Goal: Information Seeking & Learning: Learn about a topic

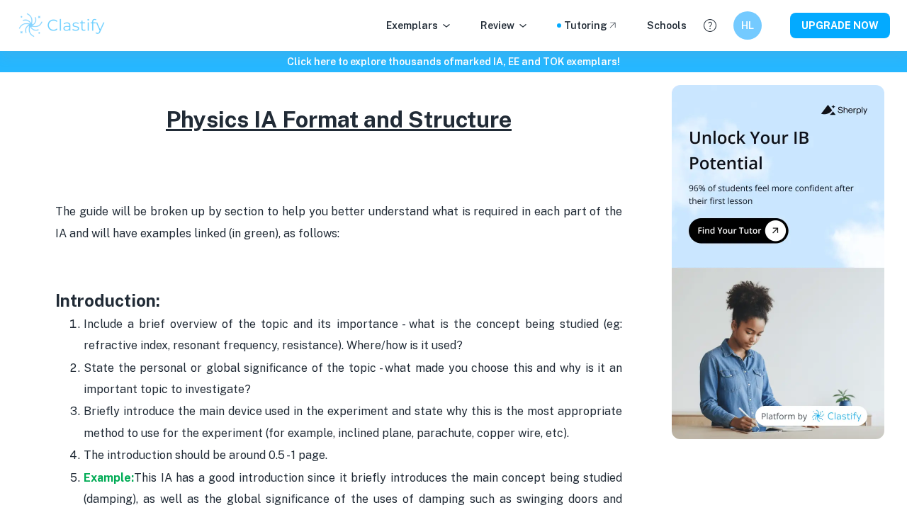
scroll to position [827, 0]
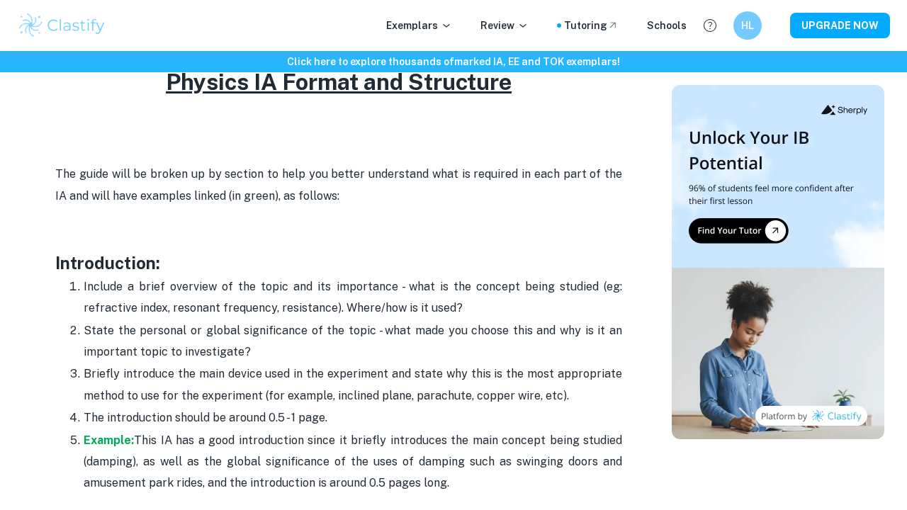
drag, startPoint x: 401, startPoint y: 286, endPoint x: 401, endPoint y: 317, distance: 30.5
click at [401, 316] on ol "Include a brief overview of the topic and its importance - what is the concept …" at bounding box center [338, 385] width 567 height 219
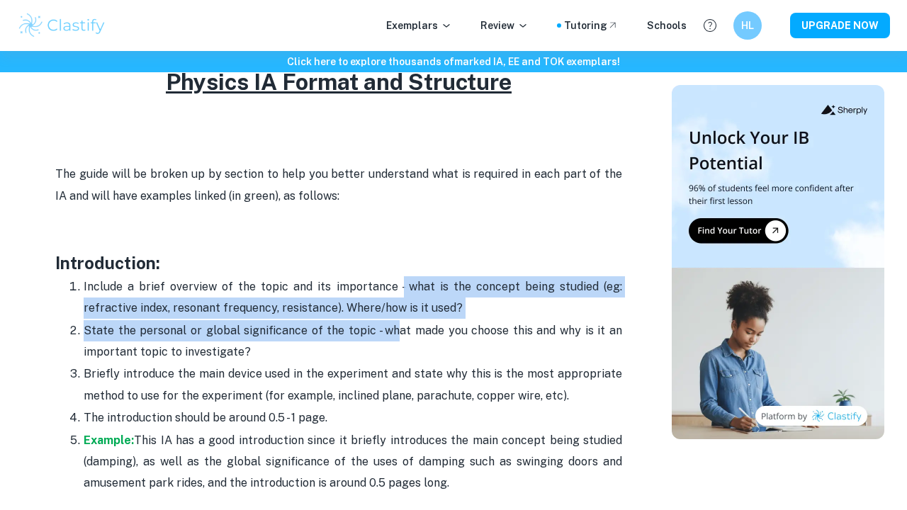
click at [401, 320] on p "State the personal or global significance of the topic - what made you choose t…" at bounding box center [353, 341] width 538 height 43
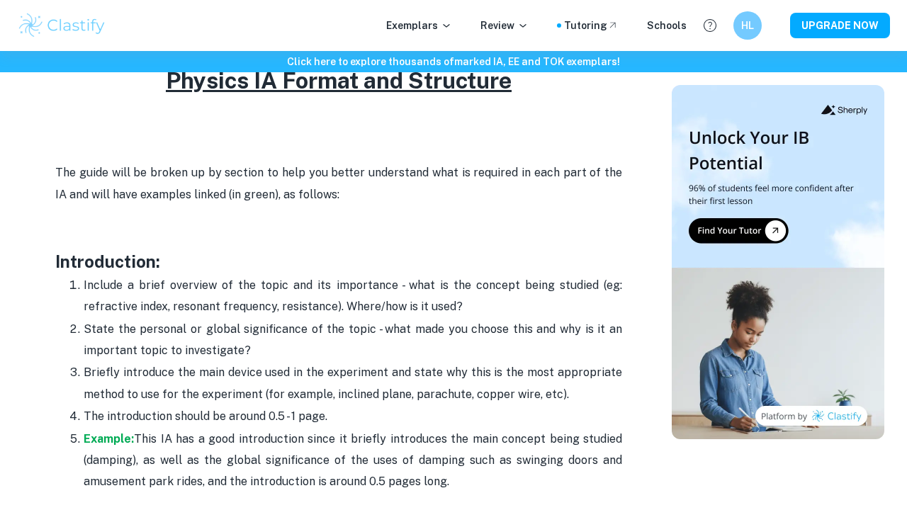
scroll to position [831, 0]
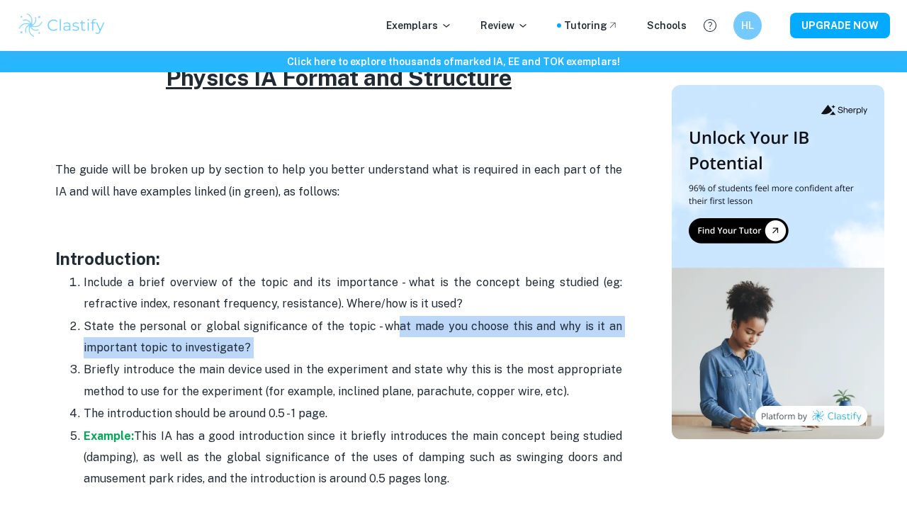
drag, startPoint x: 401, startPoint y: 313, endPoint x: 400, endPoint y: 331, distance: 18.4
click at [400, 331] on p "State the personal or global significance of the topic - what made you choose t…" at bounding box center [353, 337] width 538 height 43
drag, startPoint x: 400, startPoint y: 322, endPoint x: 400, endPoint y: 333, distance: 11.3
click at [400, 333] on p "State the personal or global significance of the topic - what made you choose t…" at bounding box center [353, 337] width 538 height 43
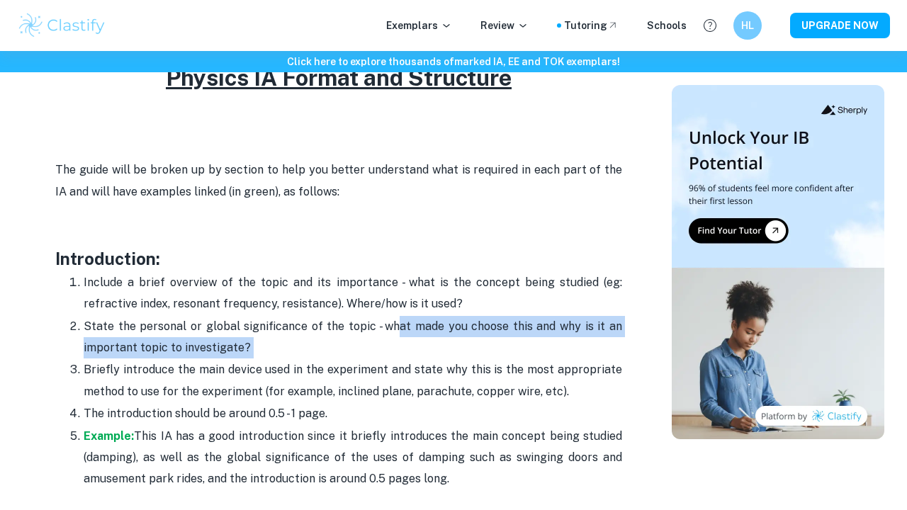
click at [400, 333] on p "State the personal or global significance of the topic - what made you choose t…" at bounding box center [353, 337] width 538 height 43
drag, startPoint x: 395, startPoint y: 333, endPoint x: 370, endPoint y: 323, distance: 26.7
click at [370, 323] on p "State the personal or global significance of the topic - what made you choose t…" at bounding box center [353, 337] width 538 height 43
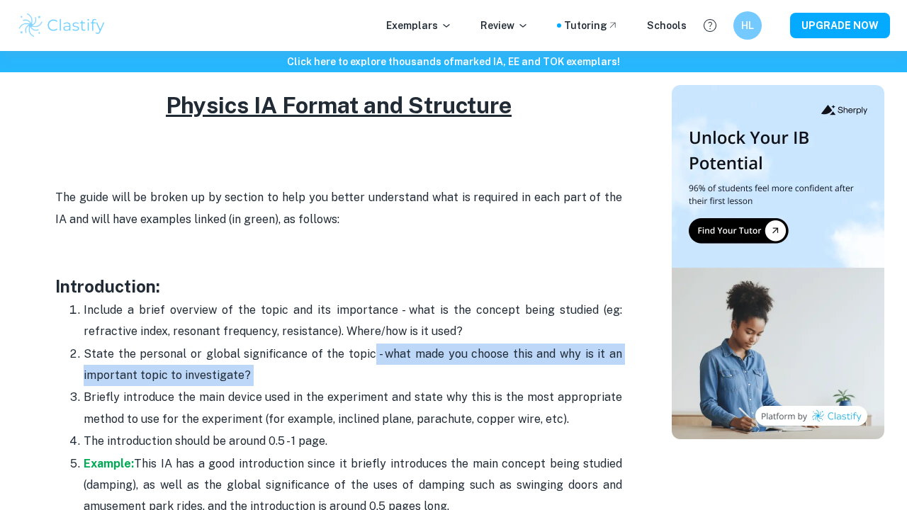
scroll to position [936, 0]
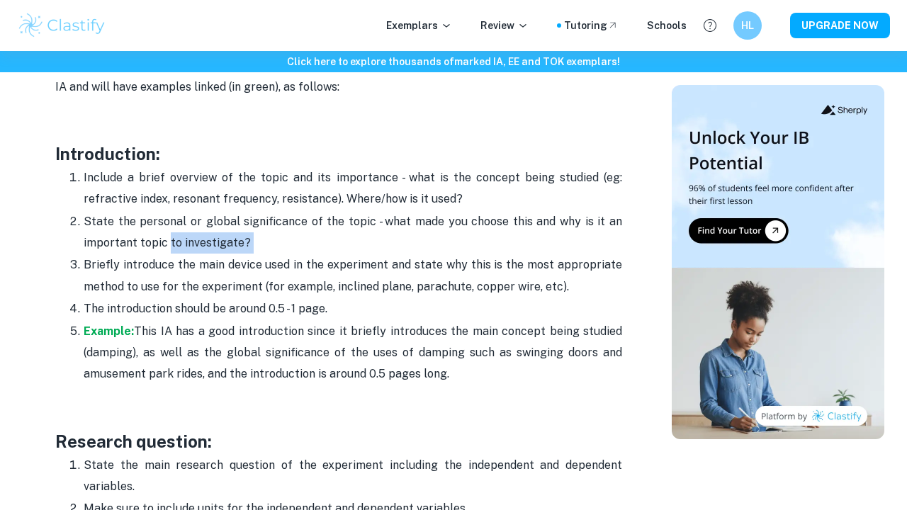
drag, startPoint x: 283, startPoint y: 233, endPoint x: 169, endPoint y: 224, distance: 114.4
click at [169, 224] on p "State the personal or global significance of the topic - what made you choose t…" at bounding box center [353, 232] width 538 height 43
click at [138, 221] on p "State the personal or global significance of the topic - what made you choose t…" at bounding box center [353, 232] width 538 height 43
drag, startPoint x: 254, startPoint y: 244, endPoint x: 118, endPoint y: 237, distance: 135.5
click at [118, 237] on p "State the personal or global significance of the topic - what made you choose t…" at bounding box center [353, 232] width 538 height 43
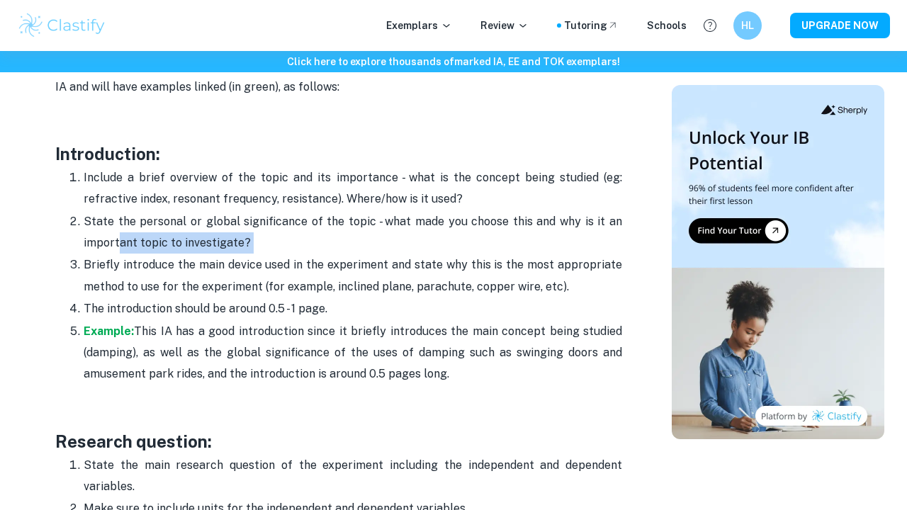
click at [118, 237] on p "State the personal or global significance of the topic - what made you choose t…" at bounding box center [353, 232] width 538 height 43
drag, startPoint x: 118, startPoint y: 237, endPoint x: 215, endPoint y: 237, distance: 96.3
click at [215, 237] on p "State the personal or global significance of the topic - what made you choose t…" at bounding box center [353, 232] width 538 height 43
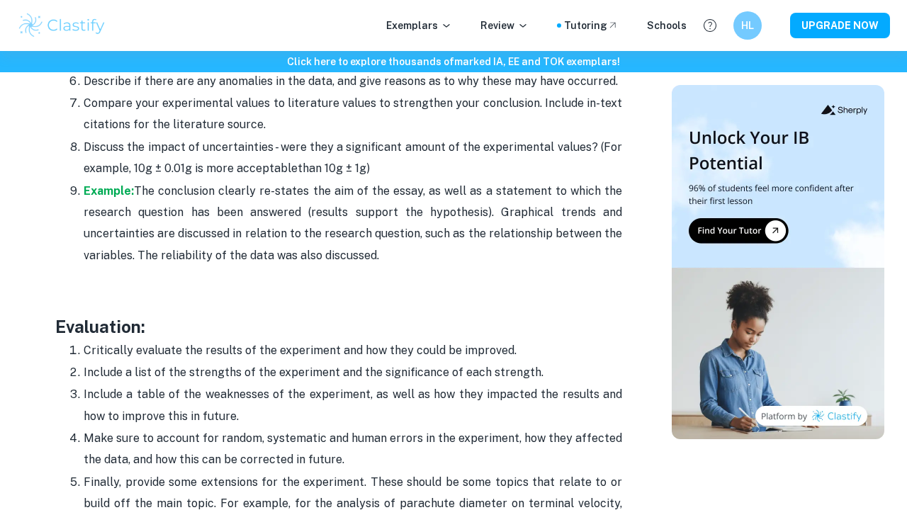
scroll to position [4426, 0]
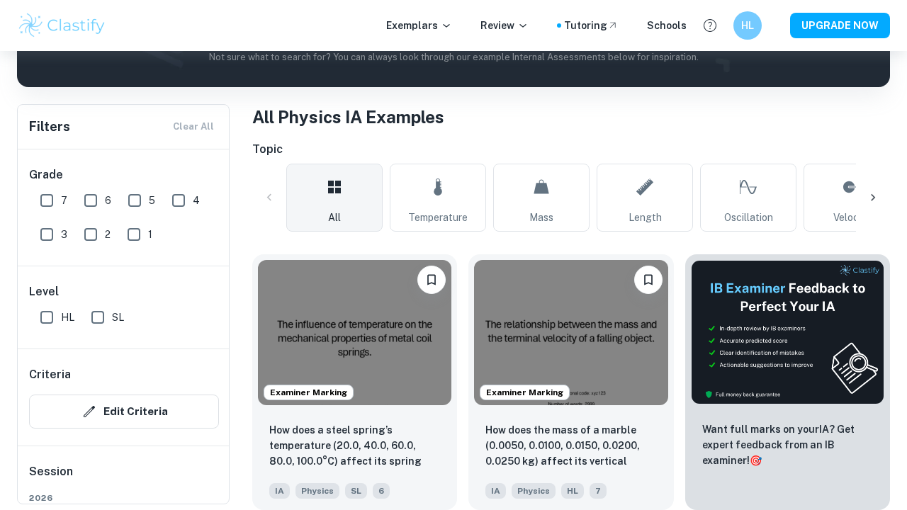
scroll to position [289, 0]
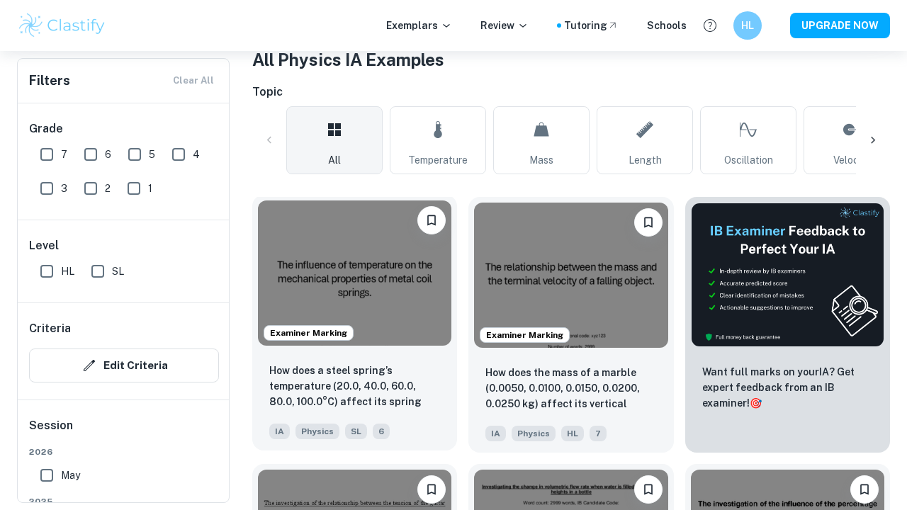
click at [385, 307] on img at bounding box center [354, 272] width 193 height 145
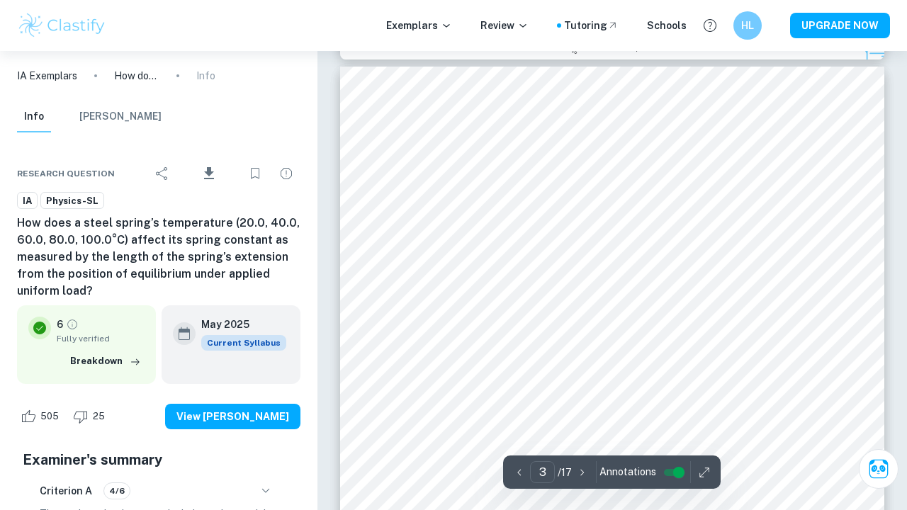
scroll to position [1727, 0]
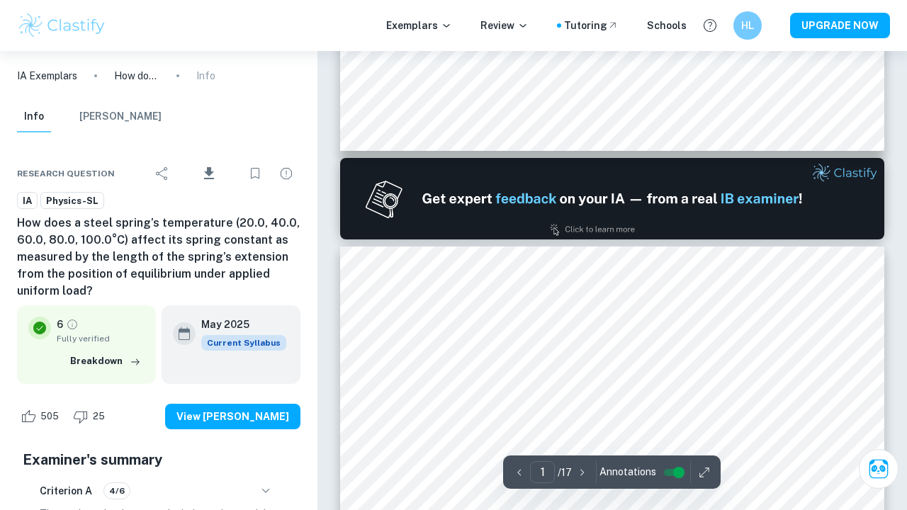
type input "2"
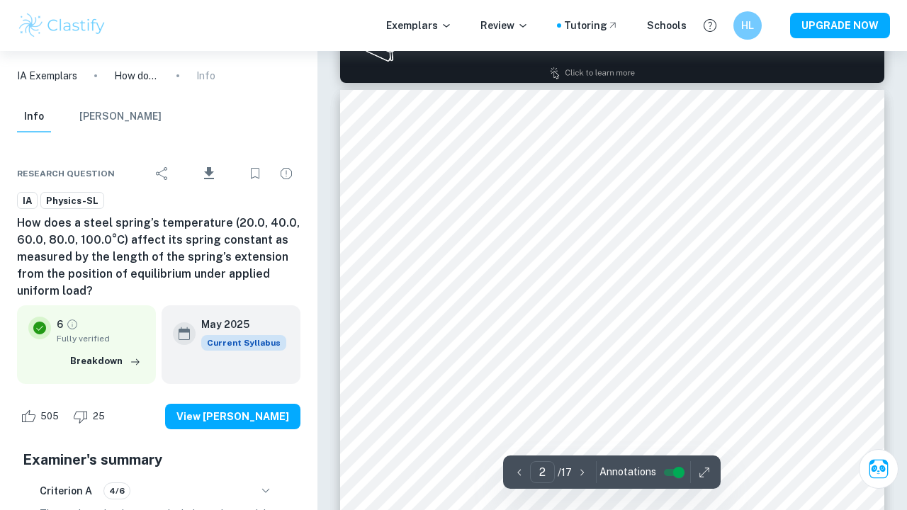
scroll to position [917, 0]
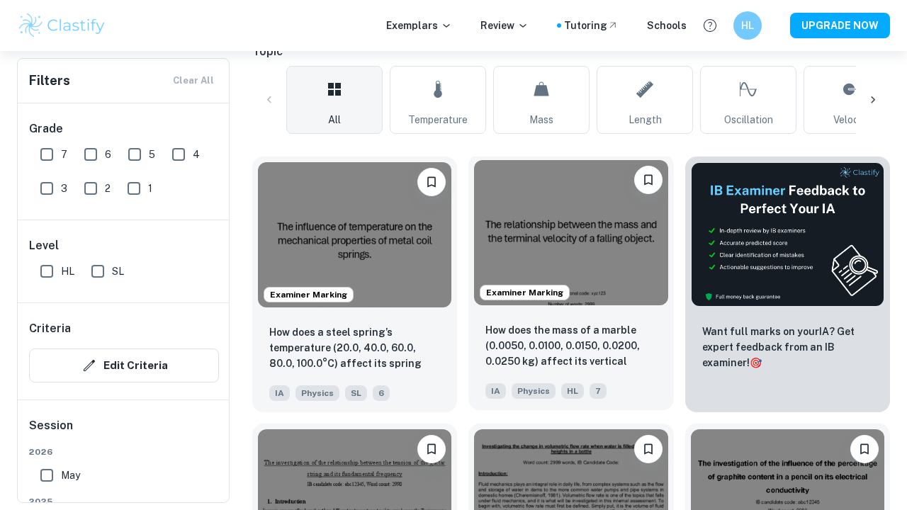
scroll to position [666, 0]
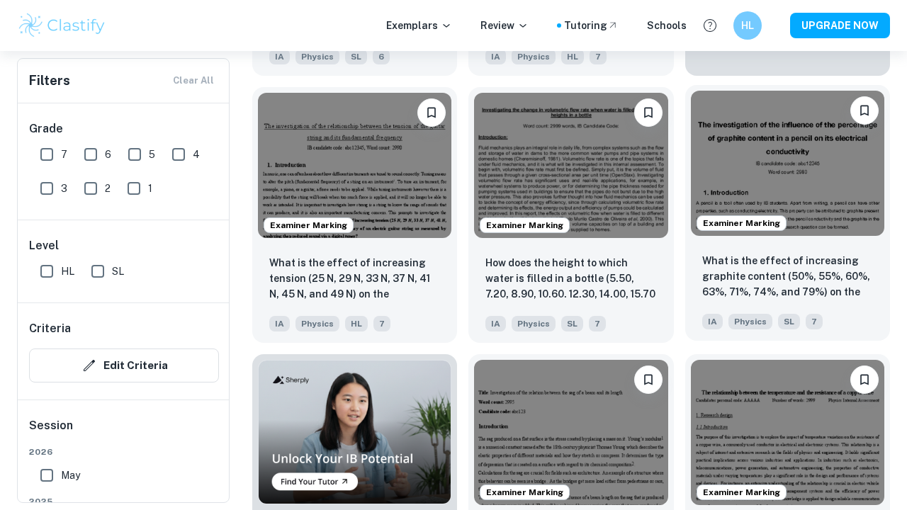
click at [722, 183] on img at bounding box center [787, 163] width 193 height 145
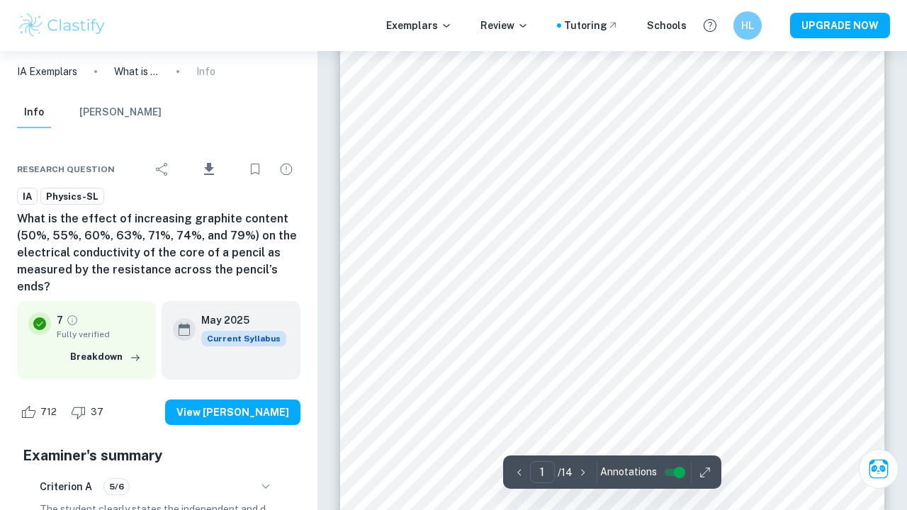
scroll to position [193, 0]
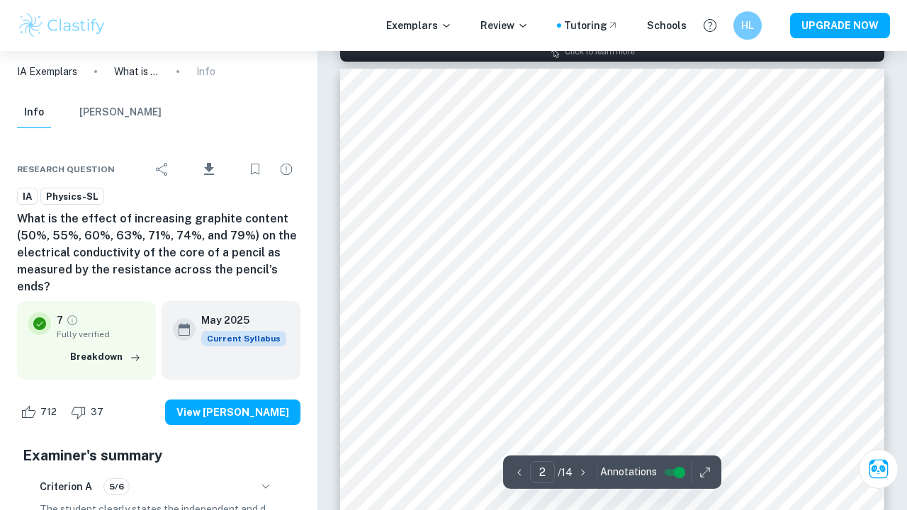
type input "1"
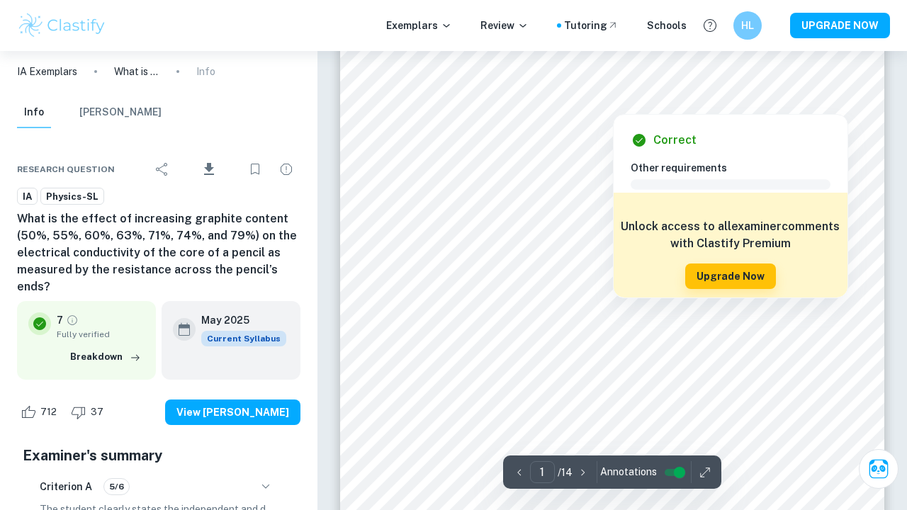
scroll to position [113, 0]
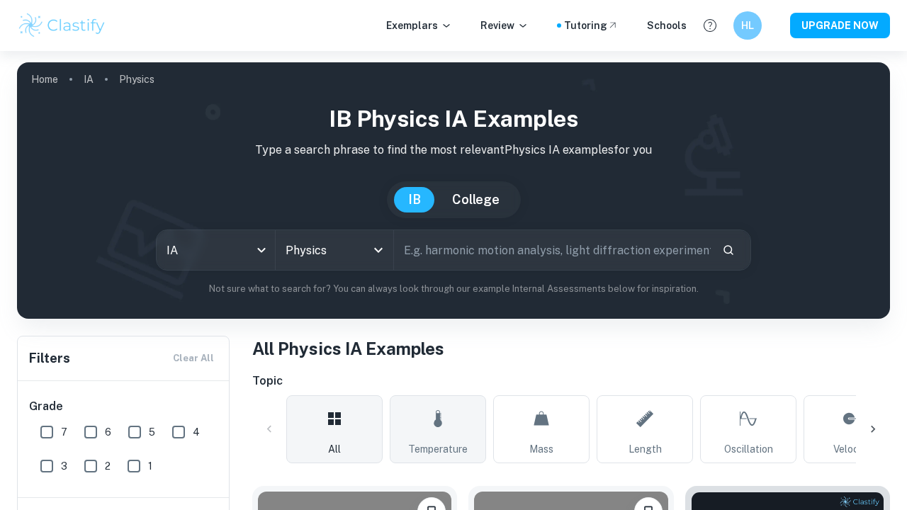
click at [445, 413] on icon at bounding box center [437, 419] width 17 height 34
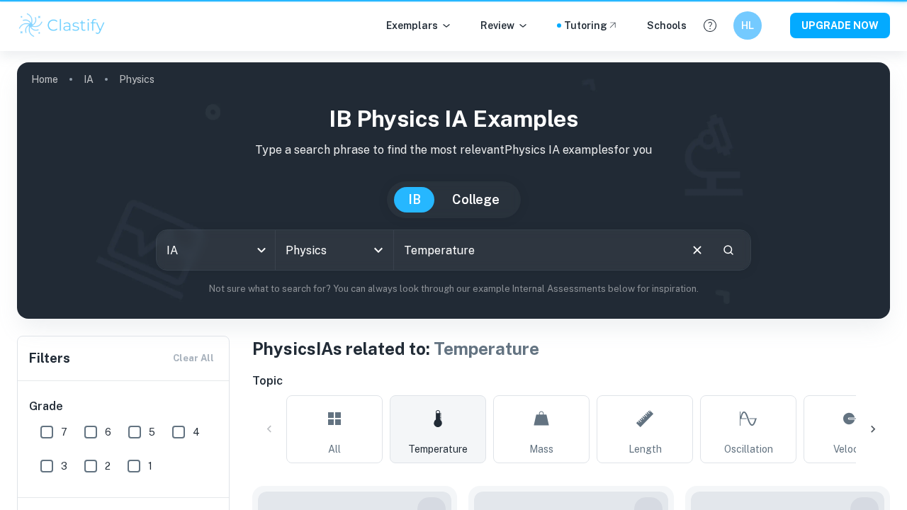
type input "Temperature"
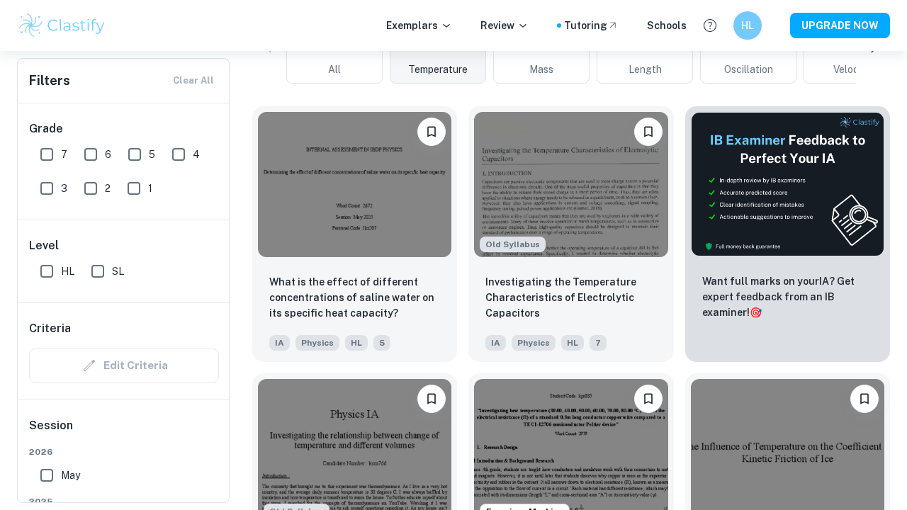
scroll to position [390, 0]
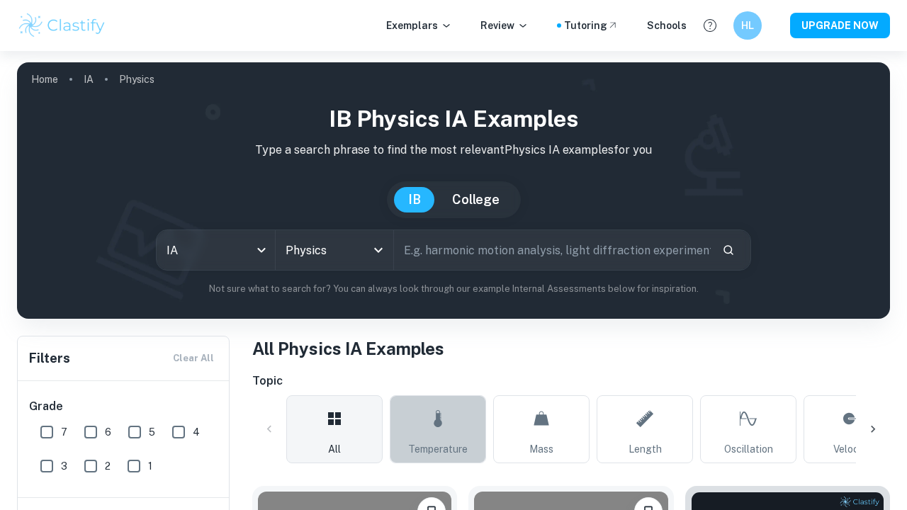
click at [448, 416] on link "Temperature" at bounding box center [438, 429] width 96 height 68
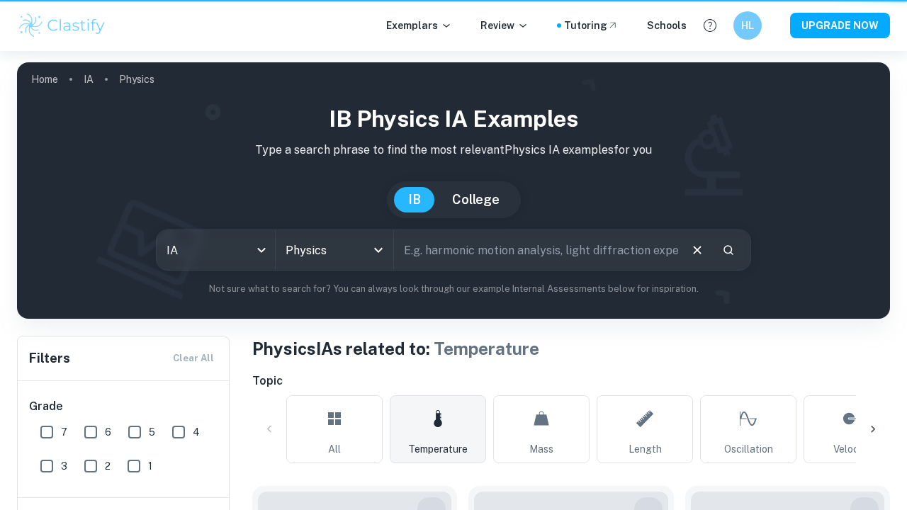
type input "Temperature"
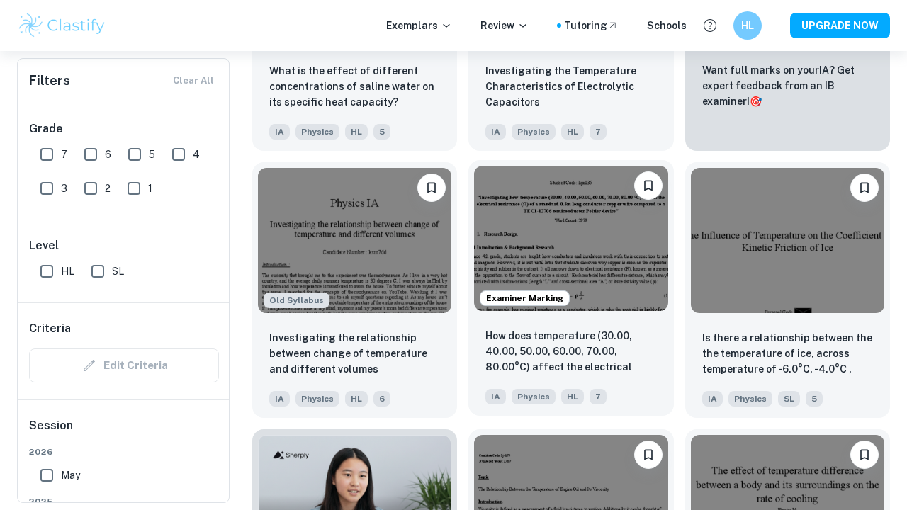
scroll to position [609, 0]
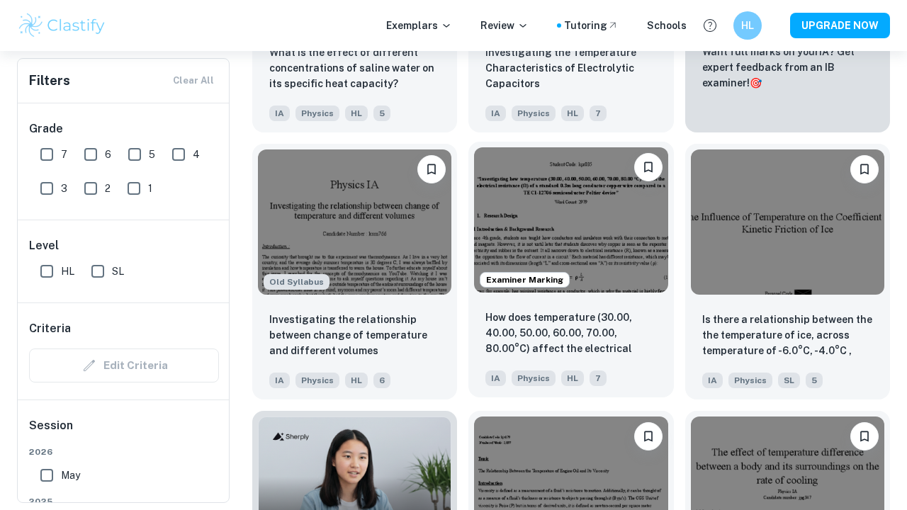
click at [600, 244] on img at bounding box center [570, 219] width 193 height 145
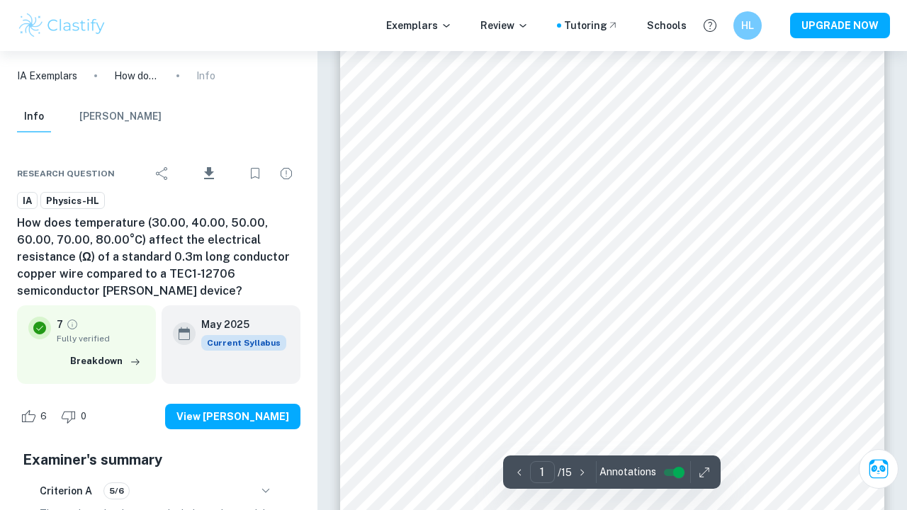
scroll to position [91, 0]
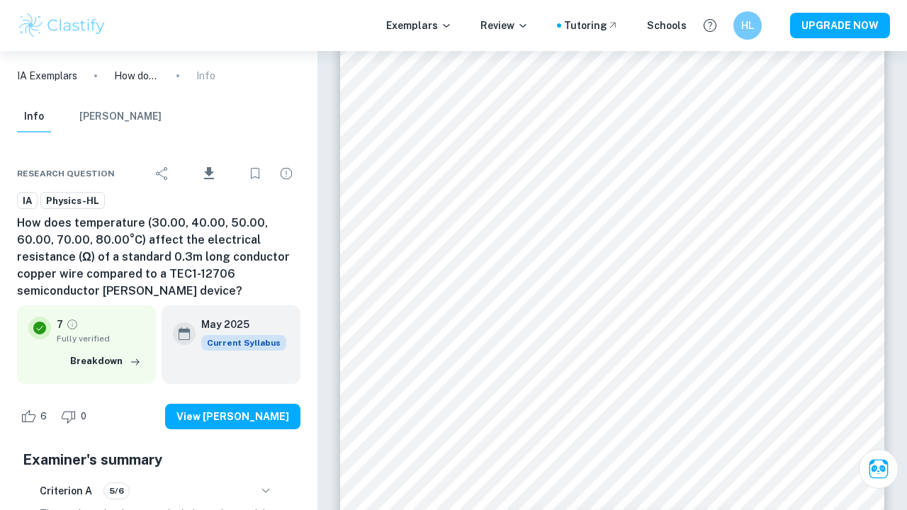
click at [587, 220] on div at bounding box center [612, 220] width 454 height 18
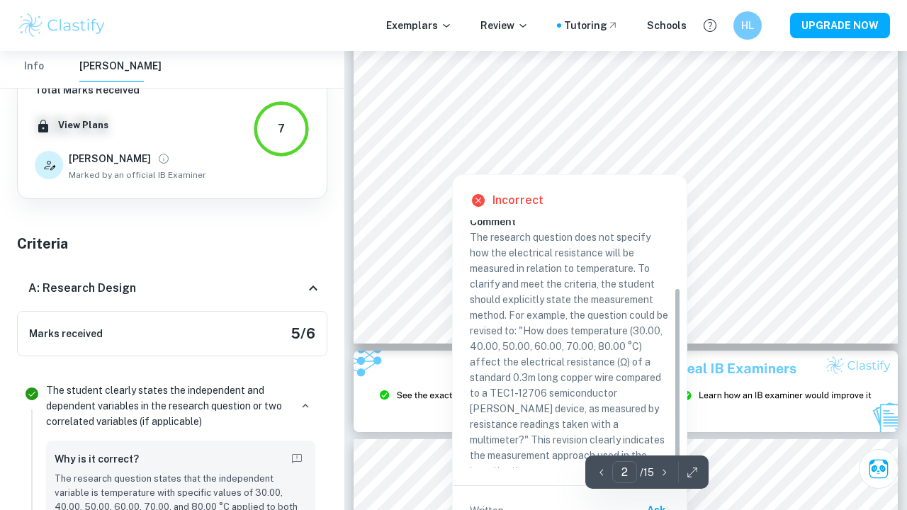
scroll to position [1226, 0]
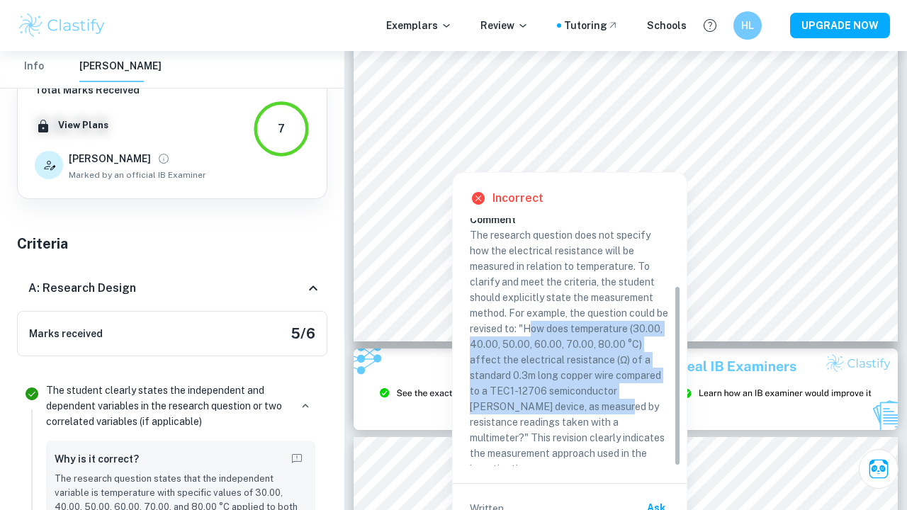
drag, startPoint x: 542, startPoint y: 323, endPoint x: 580, endPoint y: 409, distance: 93.8
click at [580, 409] on p "The research question does not specify how the electrical resistance will be me…" at bounding box center [570, 351] width 200 height 249
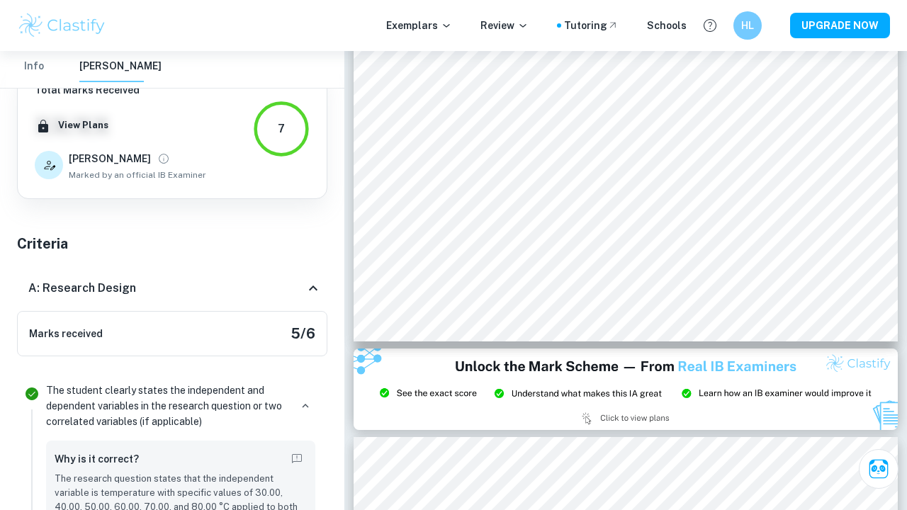
click at [580, 409] on img at bounding box center [625, 388] width 544 height 81
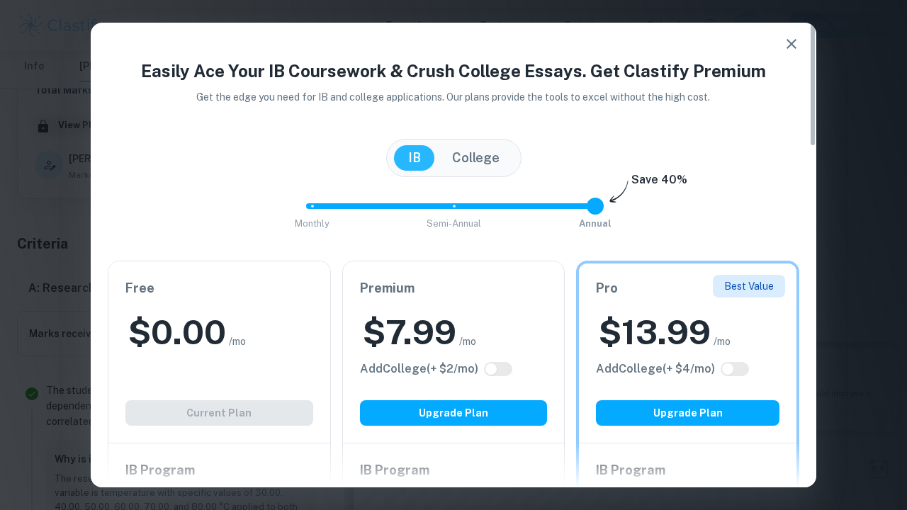
scroll to position [467, 0]
click at [785, 42] on icon "button" at bounding box center [791, 43] width 17 height 17
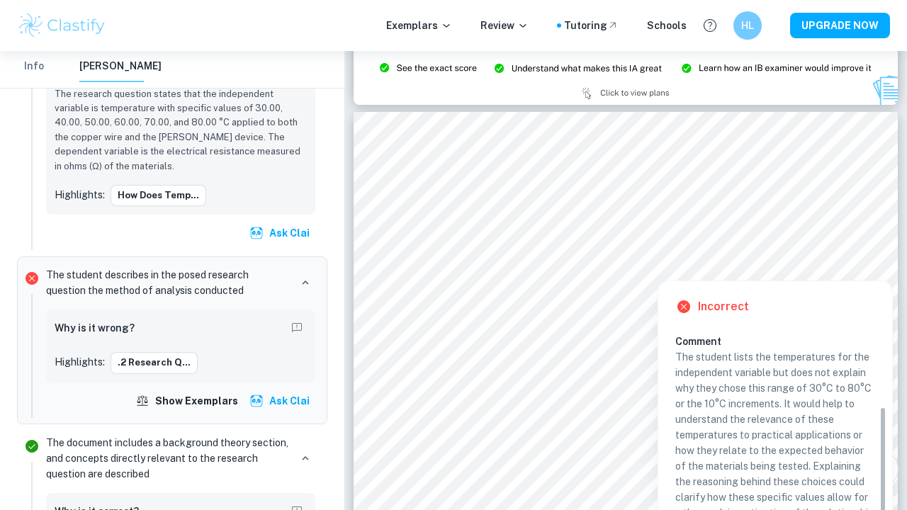
scroll to position [144, 0]
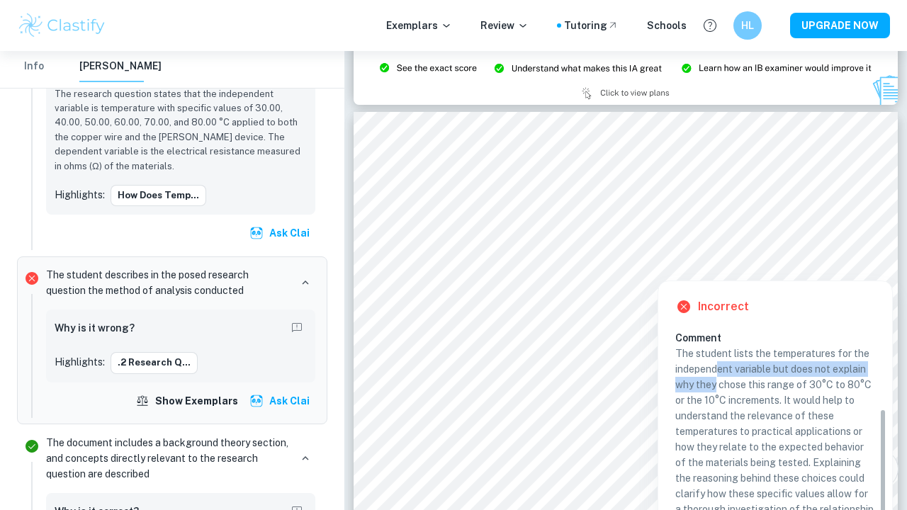
drag, startPoint x: 716, startPoint y: 361, endPoint x: 717, endPoint y: 390, distance: 28.3
click at [717, 390] on p "The student lists the temperatures for the independent variable but does not ex…" at bounding box center [775, 478] width 200 height 265
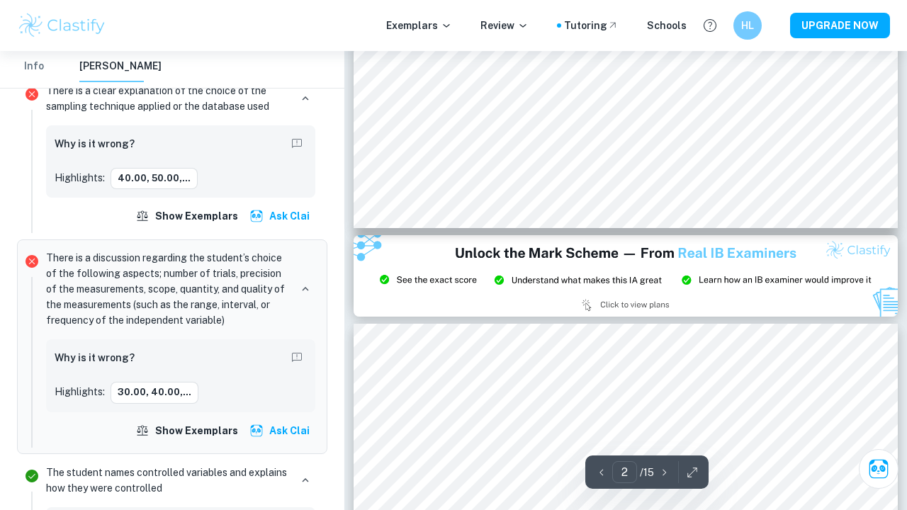
scroll to position [1346, 0]
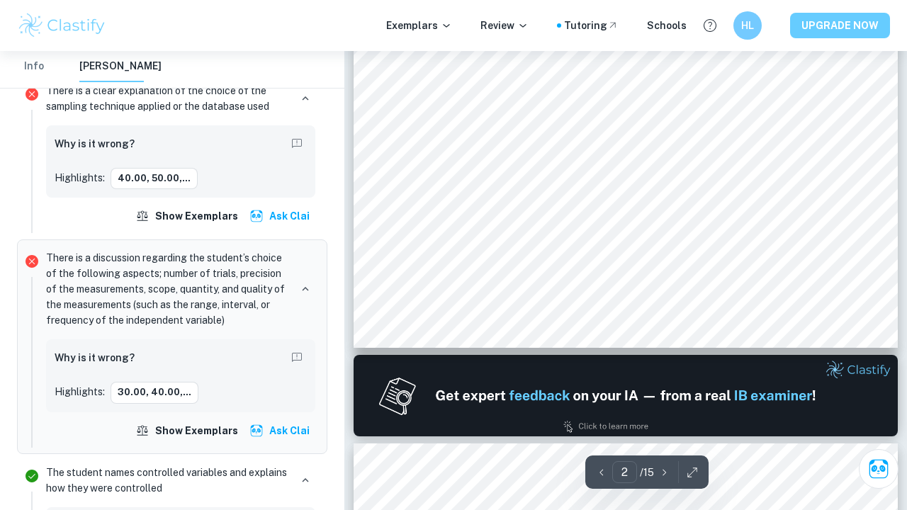
type input "1"
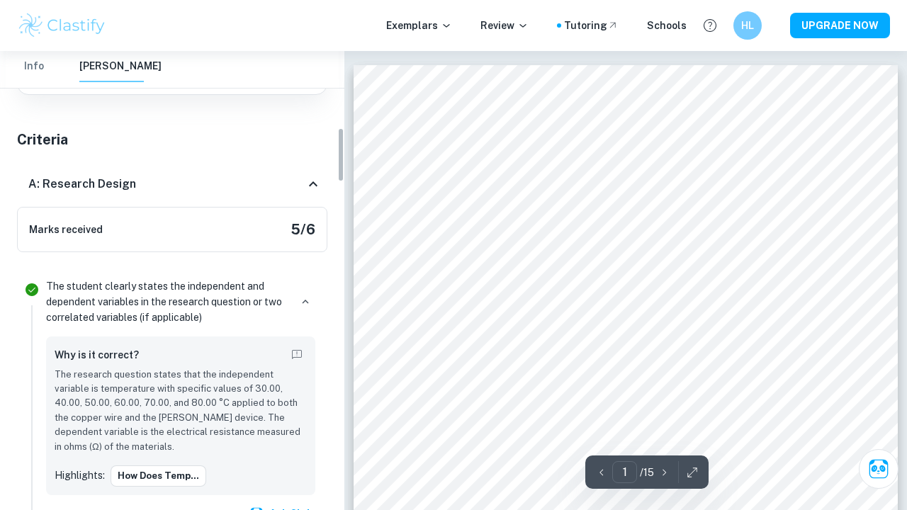
scroll to position [62, 0]
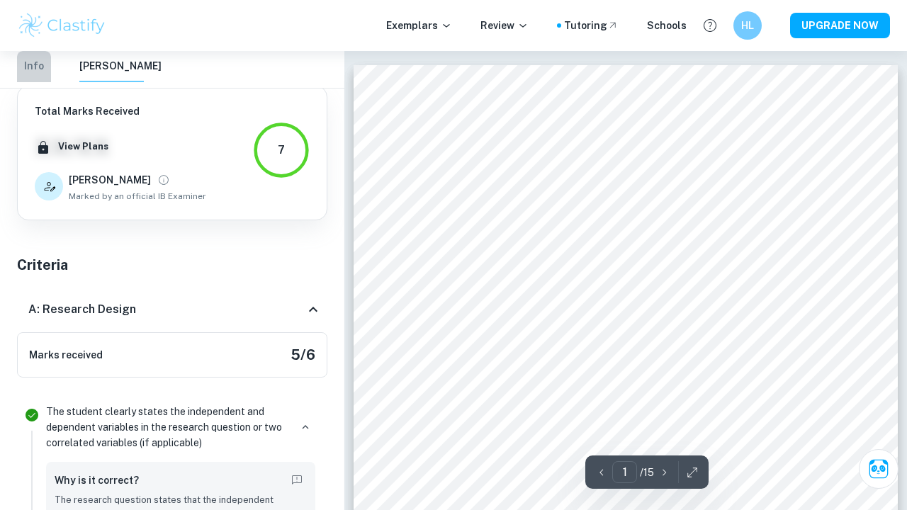
click at [37, 64] on button "Info" at bounding box center [34, 66] width 34 height 31
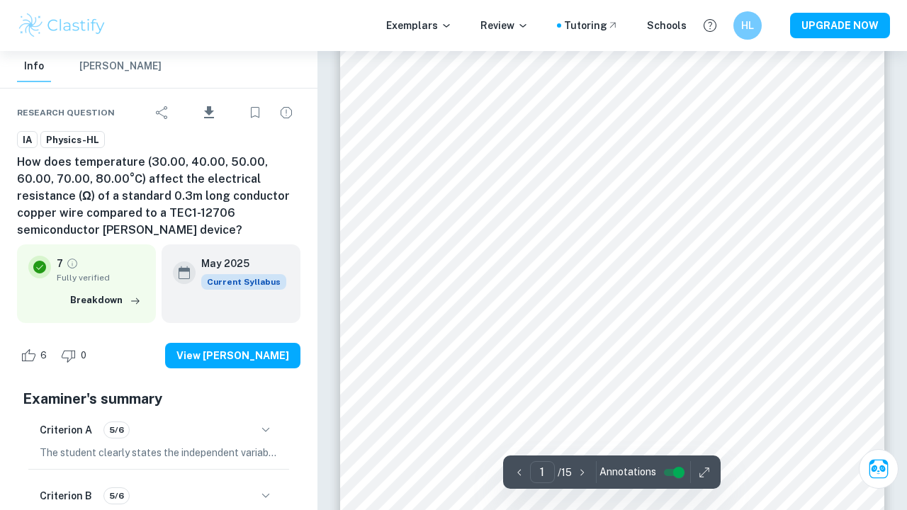
scroll to position [46, 0]
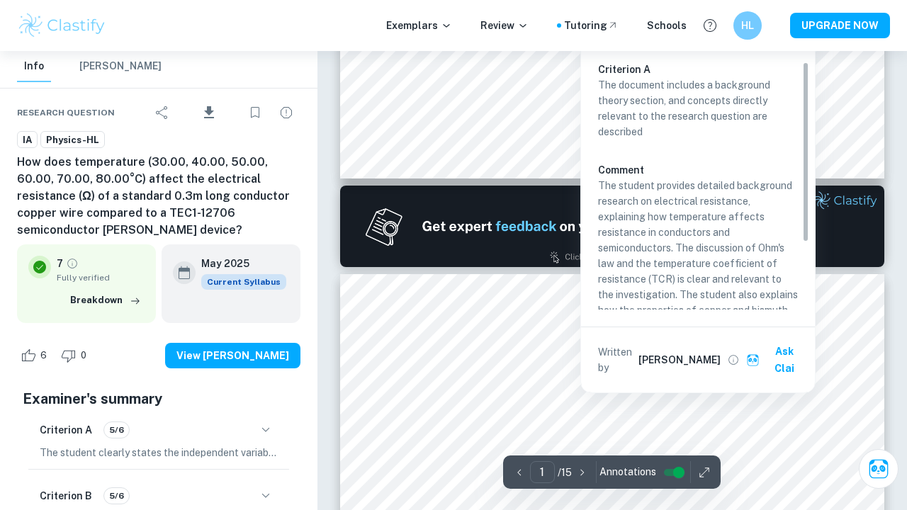
type input "2"
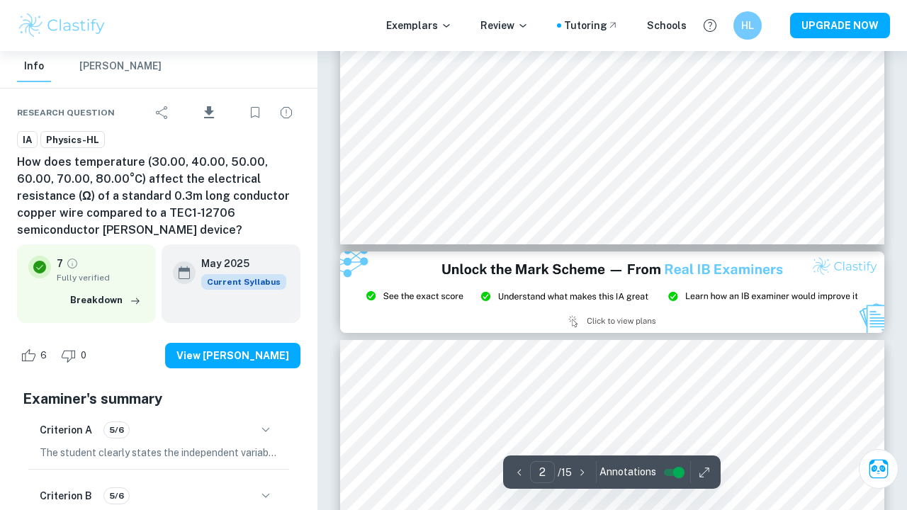
scroll to position [1322, 0]
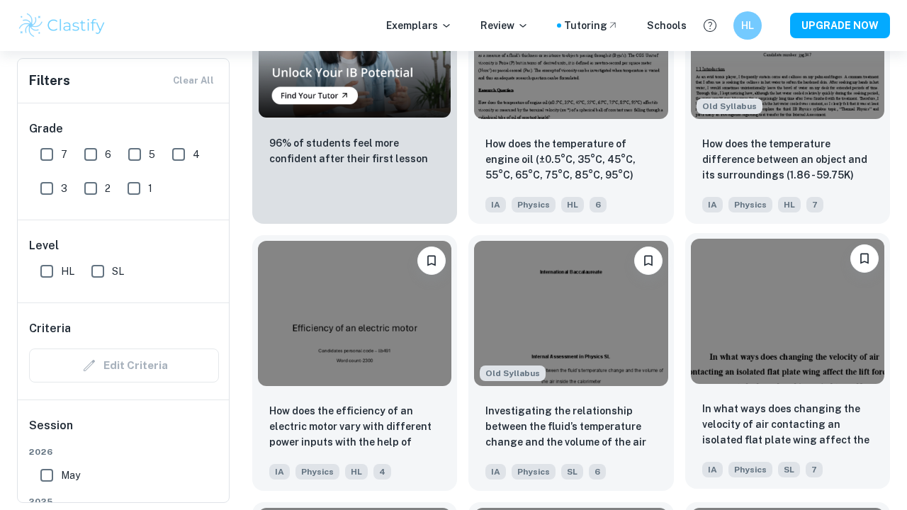
scroll to position [1061, 0]
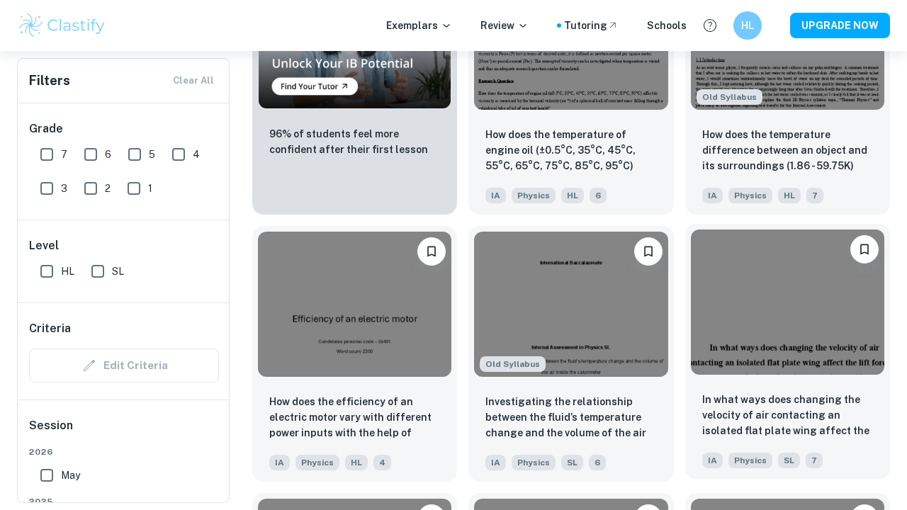
click at [729, 326] on img at bounding box center [787, 301] width 193 height 145
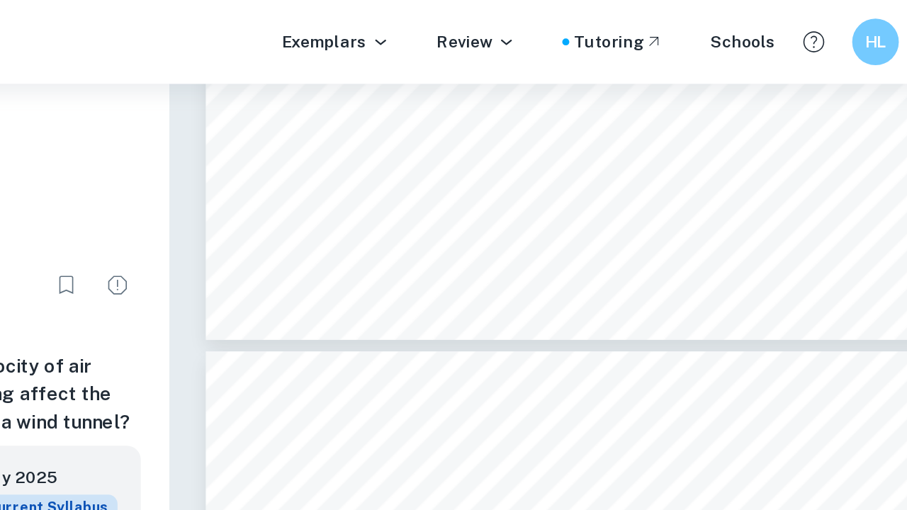
scroll to position [2019, 0]
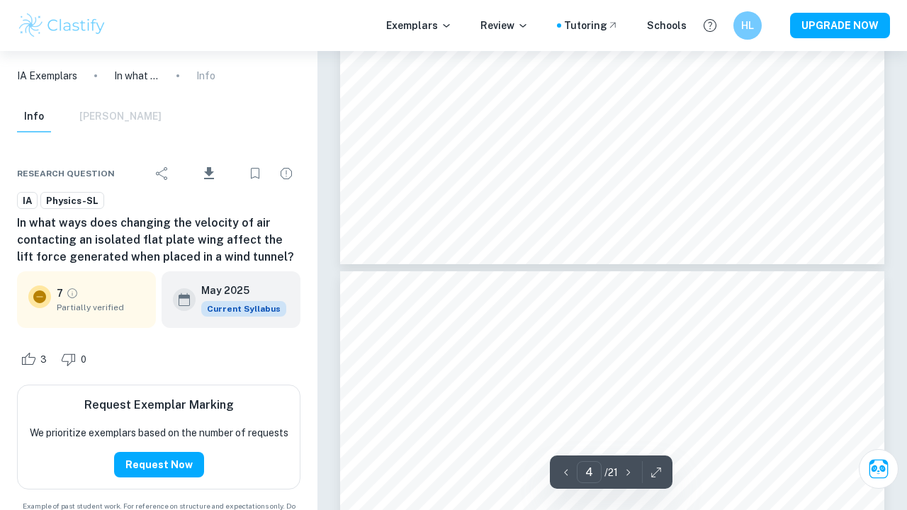
type input "5"
